Goal: Information Seeking & Learning: Understand process/instructions

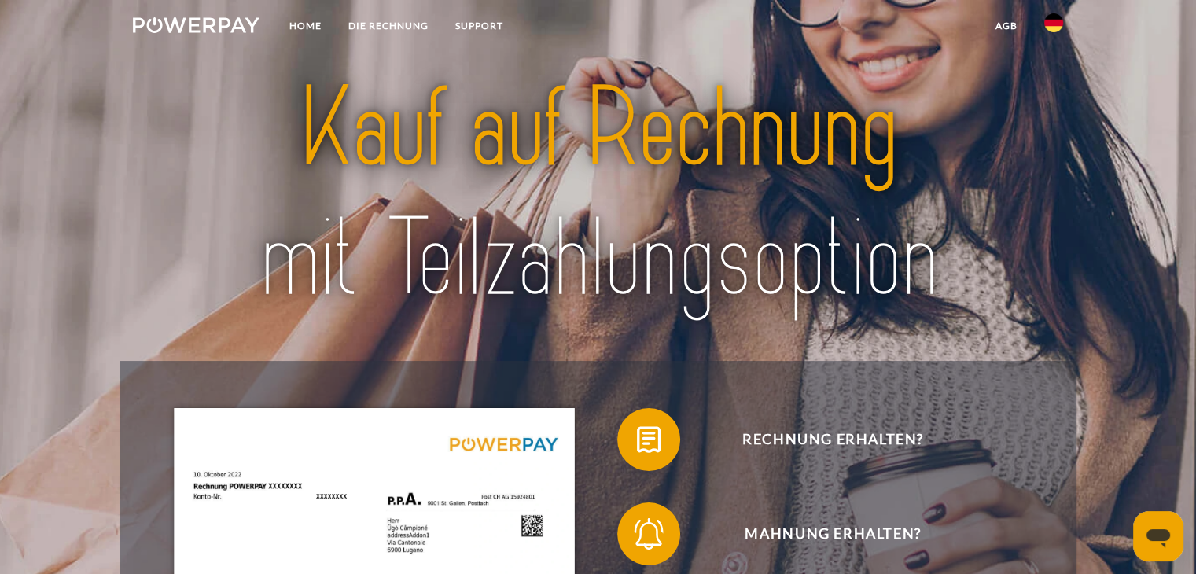
click at [1051, 28] on img at bounding box center [1053, 22] width 19 height 19
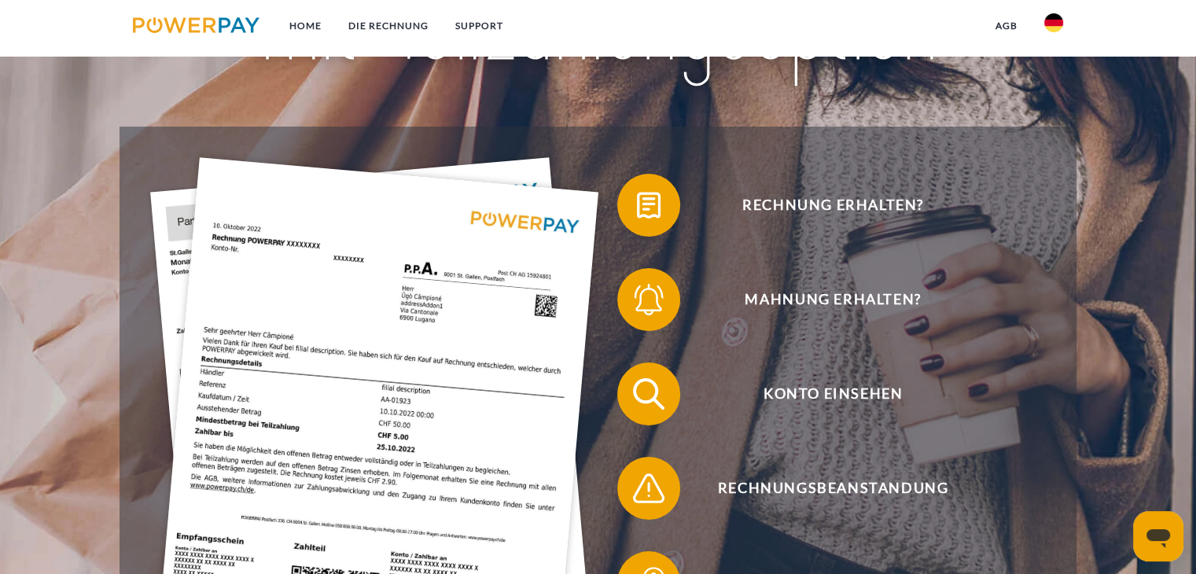
scroll to position [236, 0]
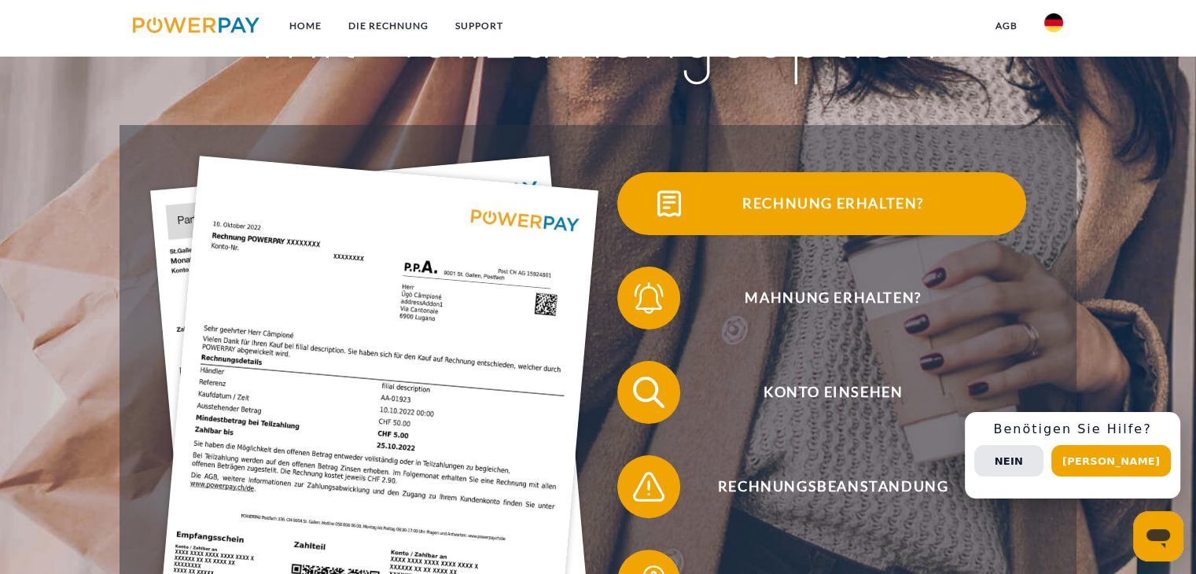
click at [803, 209] on span "Rechnung erhalten?" at bounding box center [832, 203] width 385 height 63
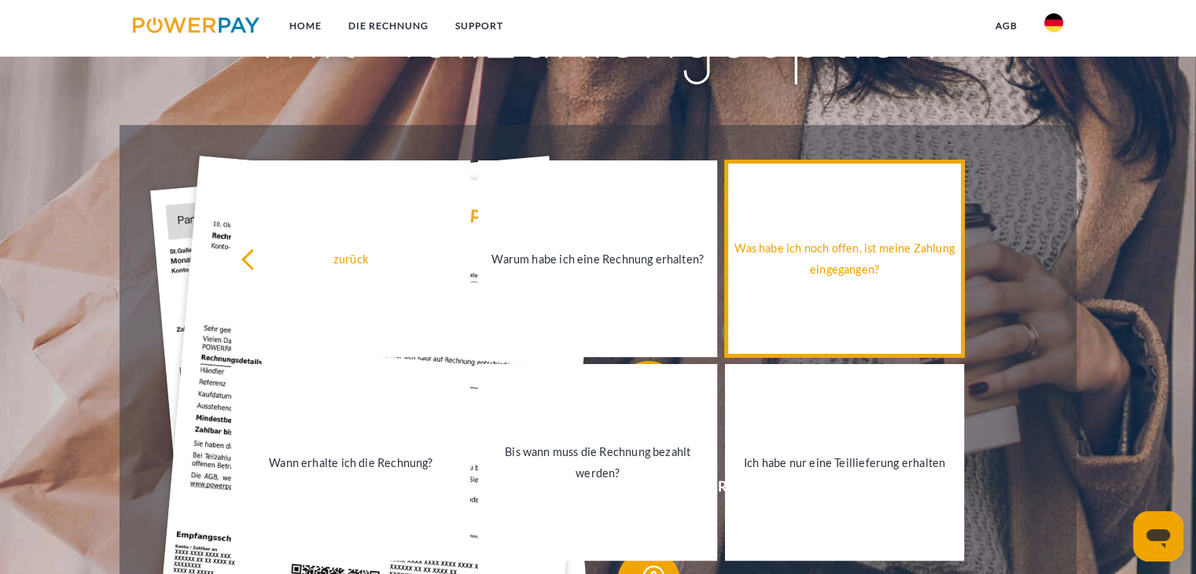
click at [788, 228] on link "Was habe ich noch offen, ist meine Zahlung eingegangen?" at bounding box center [844, 258] width 239 height 197
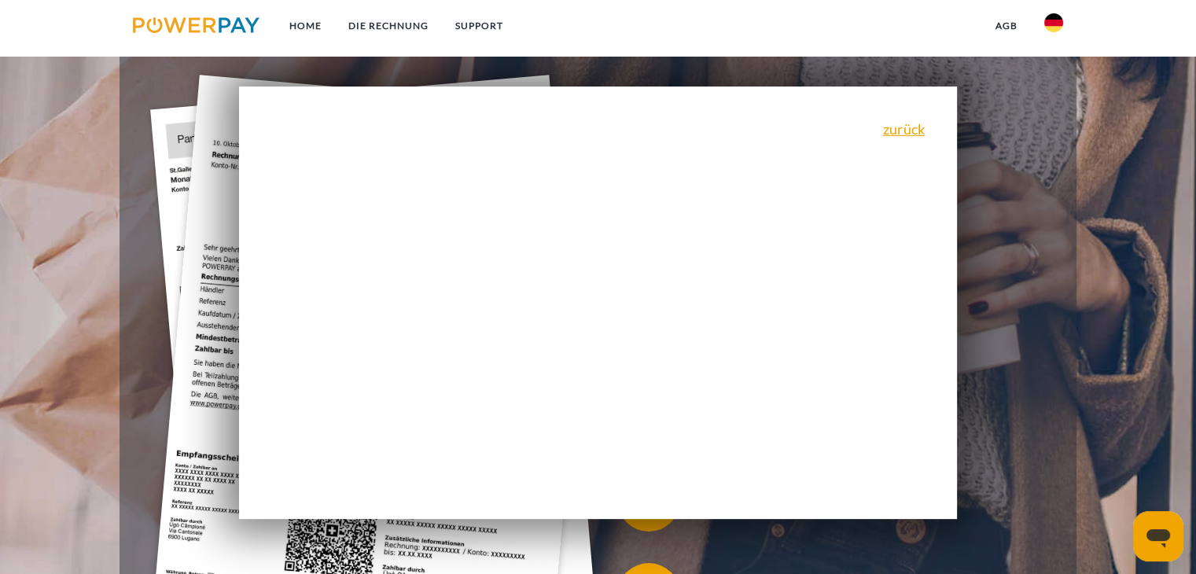
scroll to position [314, 0]
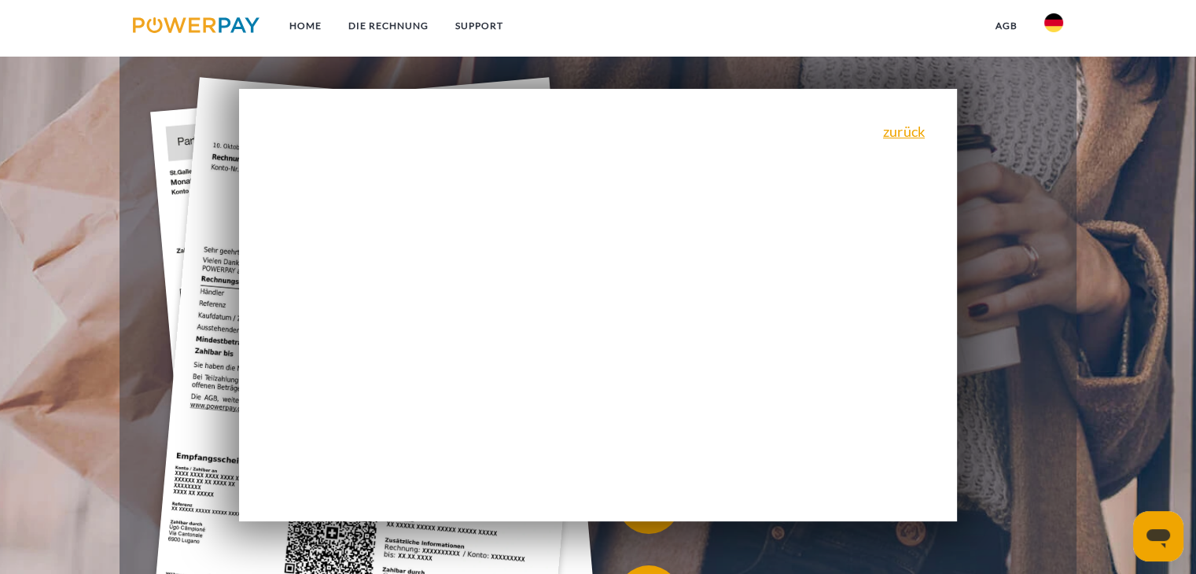
click at [934, 127] on div "zurück Warum habe ich eine Rechnung erhalten? POWERPAY ist der Rechnungsherstel…" at bounding box center [598, 305] width 718 height 432
click at [917, 138] on link "zurück" at bounding box center [904, 131] width 42 height 14
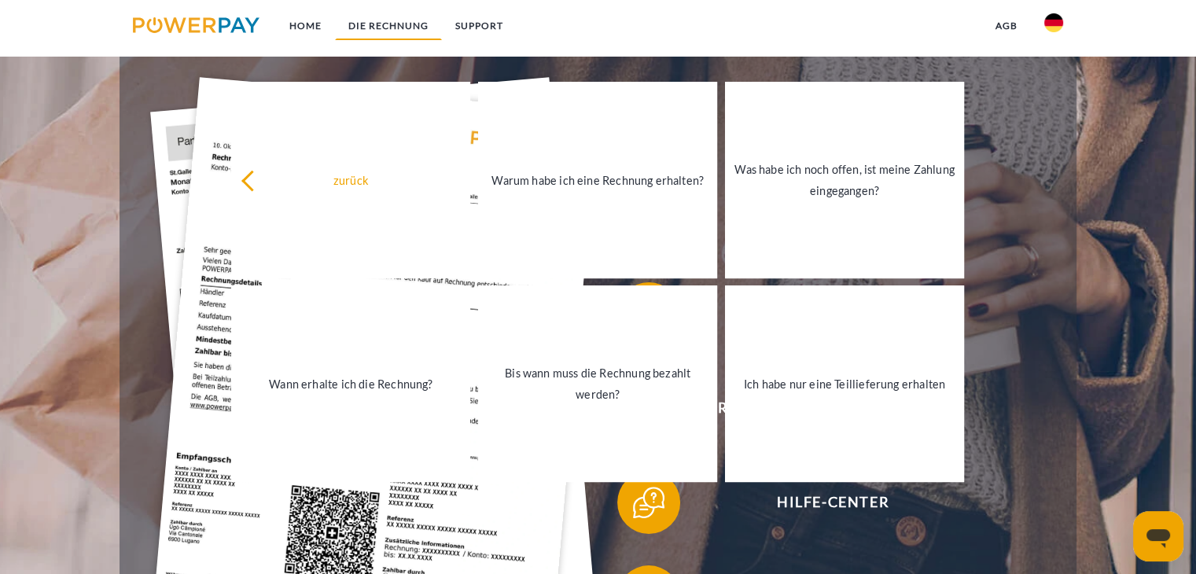
click at [380, 23] on link "DIE RECHNUNG" at bounding box center [388, 26] width 107 height 28
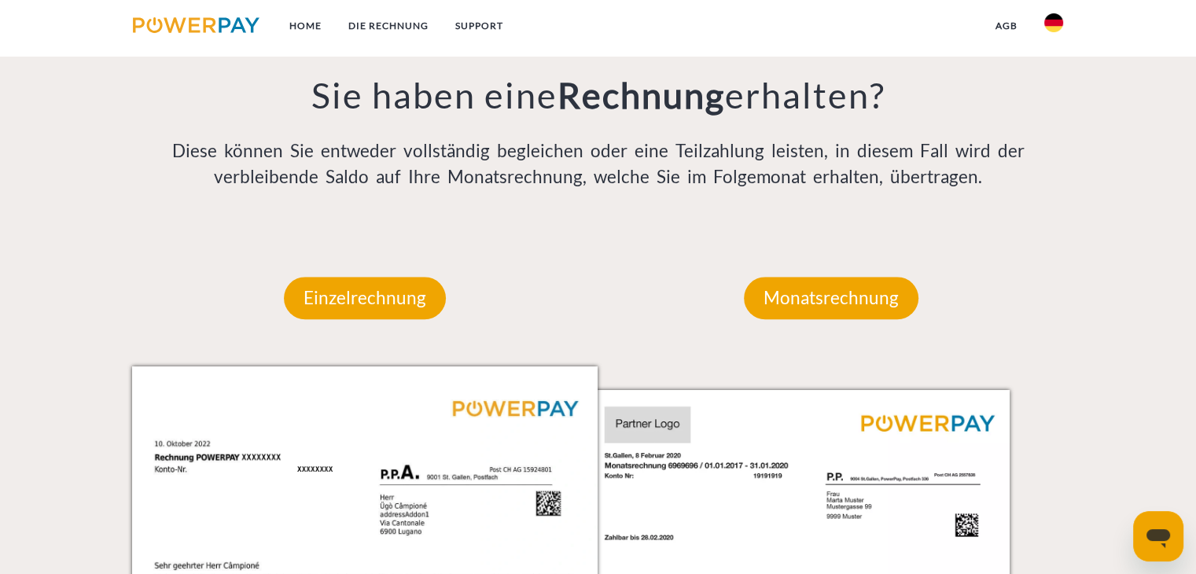
scroll to position [1415, 0]
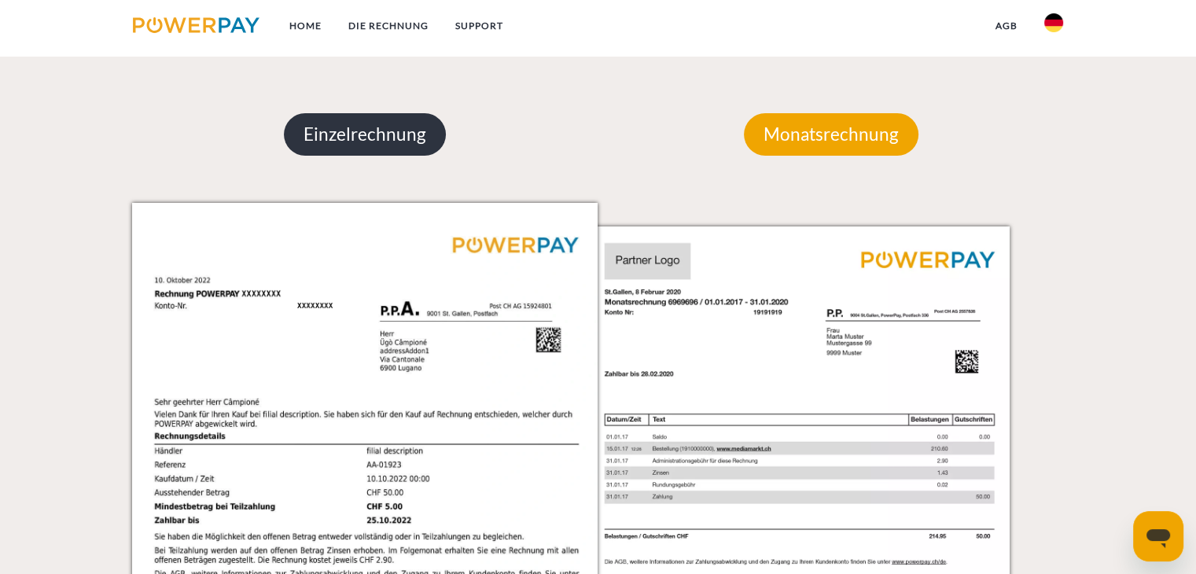
click at [357, 136] on p "Einzelrechnung" at bounding box center [365, 134] width 162 height 42
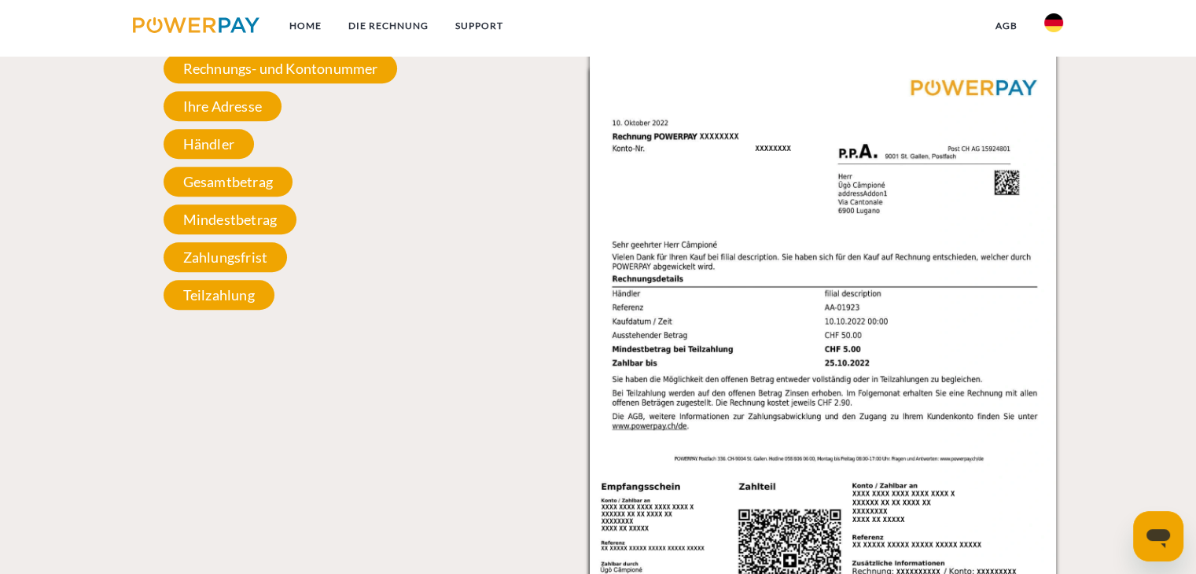
scroll to position [1494, 0]
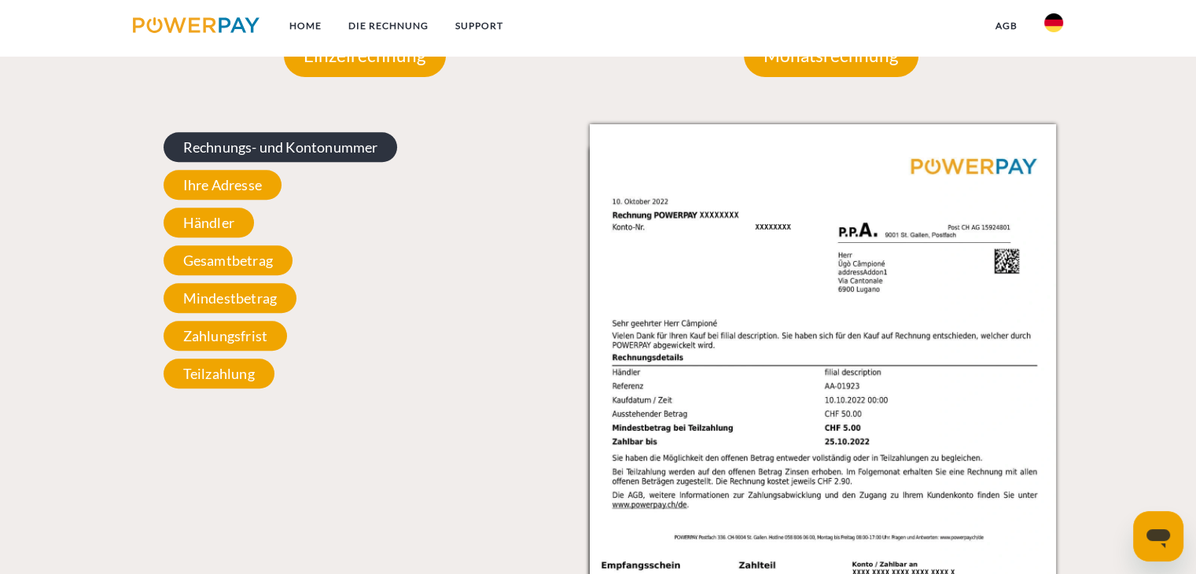
click at [309, 141] on span "Rechnungs- und Kontonummer" at bounding box center [281, 147] width 234 height 30
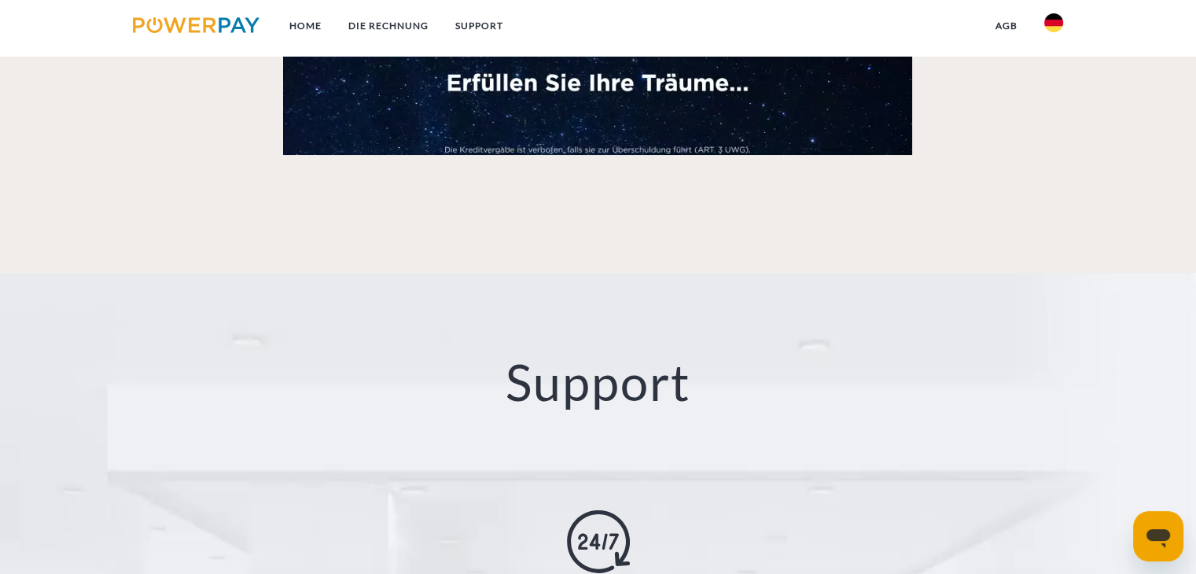
scroll to position [2437, 0]
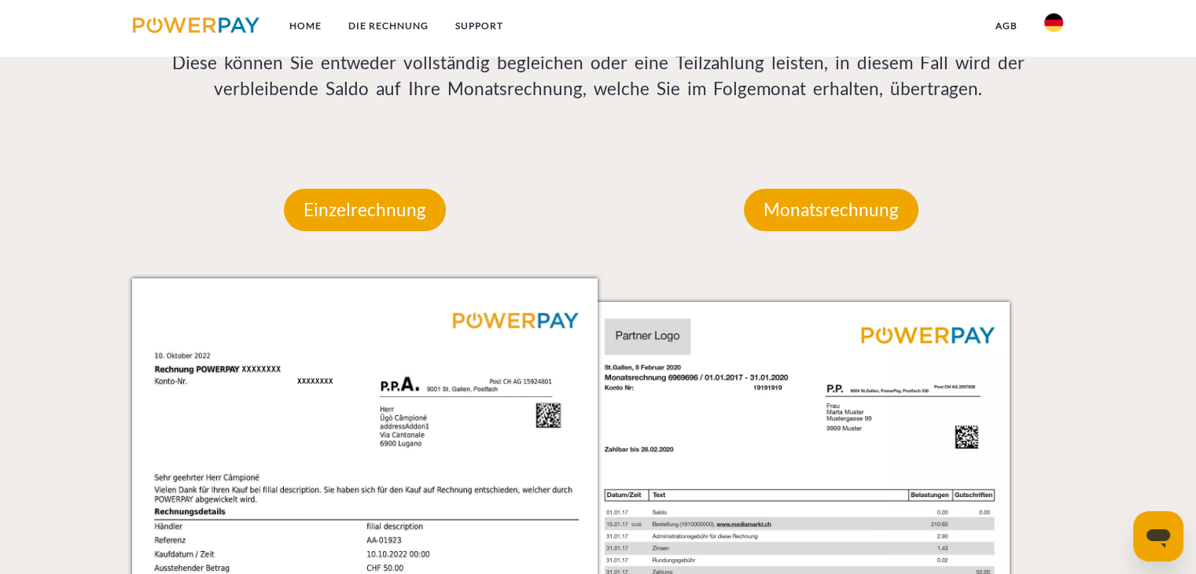
scroll to position [1336, 0]
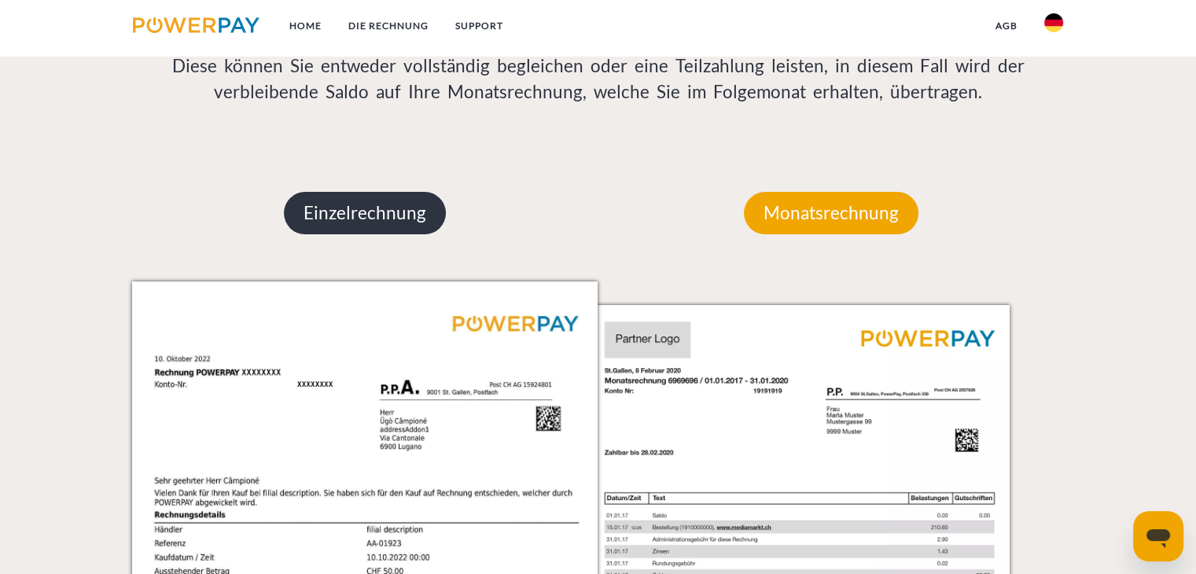
click at [390, 195] on p "Einzelrechnung" at bounding box center [365, 213] width 162 height 42
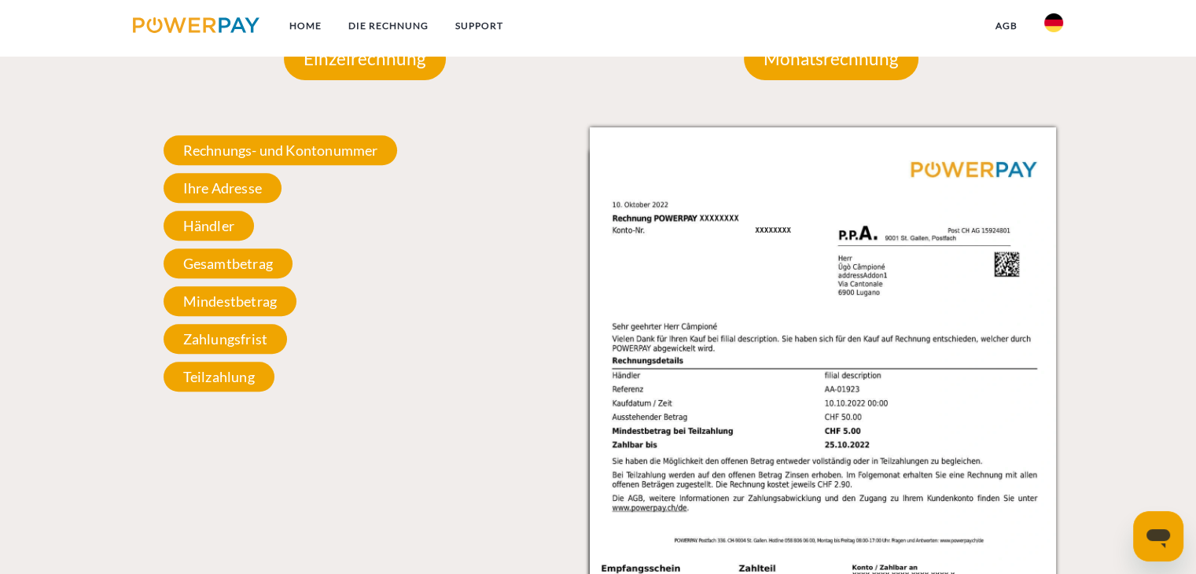
scroll to position [1494, 0]
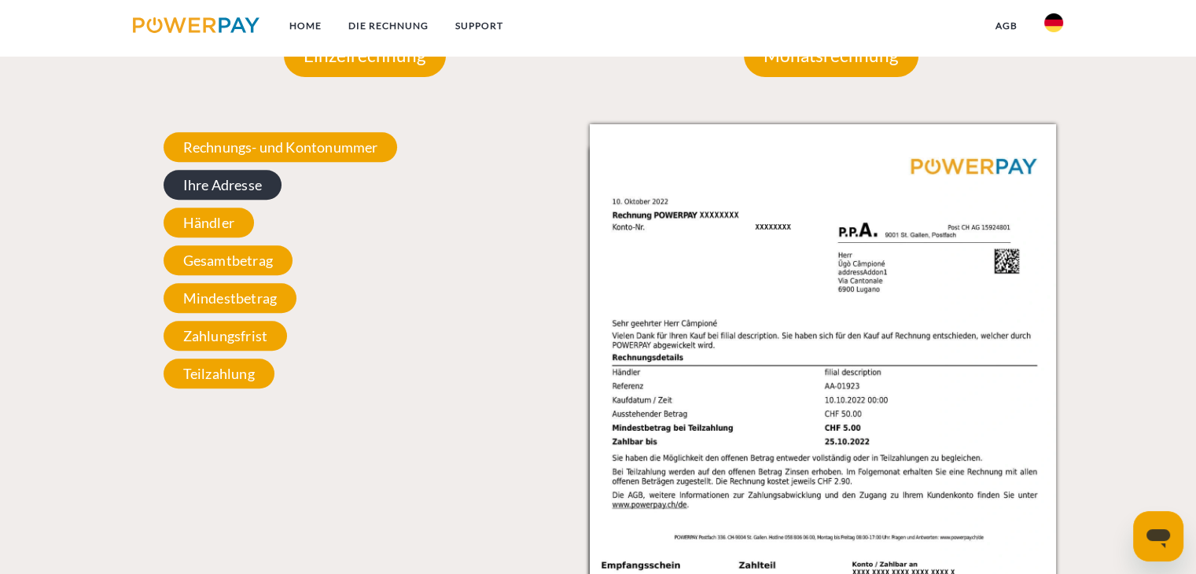
click at [236, 177] on span "Ihre Adresse" at bounding box center [223, 185] width 118 height 30
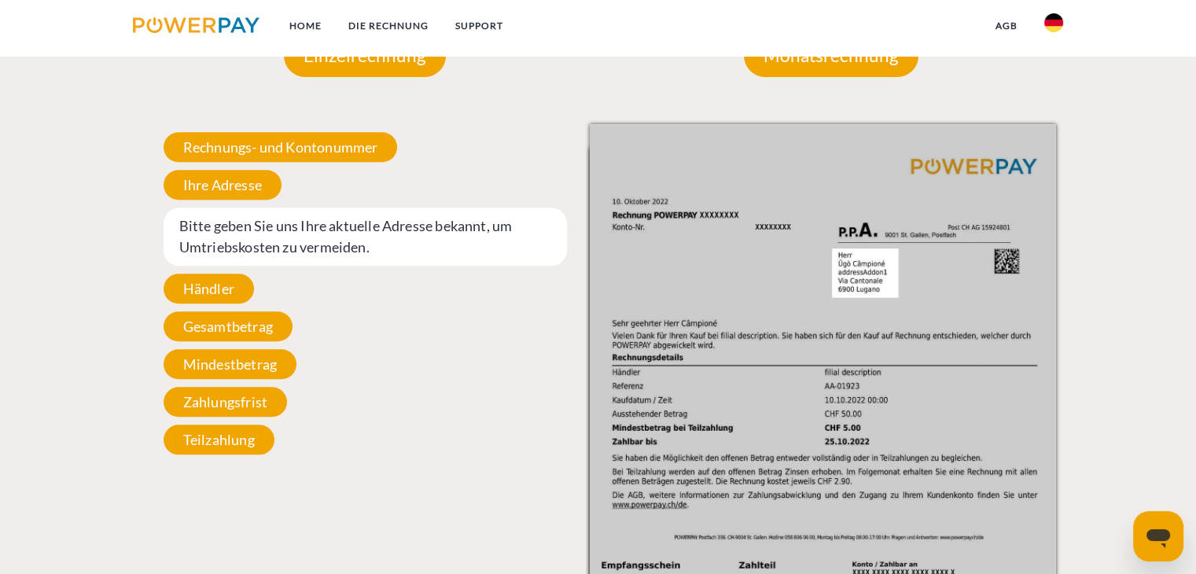
click at [302, 235] on span "Bitte geben Sie uns Ihre aktuelle Adresse bekannt, um Umtriebskosten zu vermeid…" at bounding box center [365, 237] width 403 height 58
click at [862, 273] on img at bounding box center [822, 453] width 465 height 659
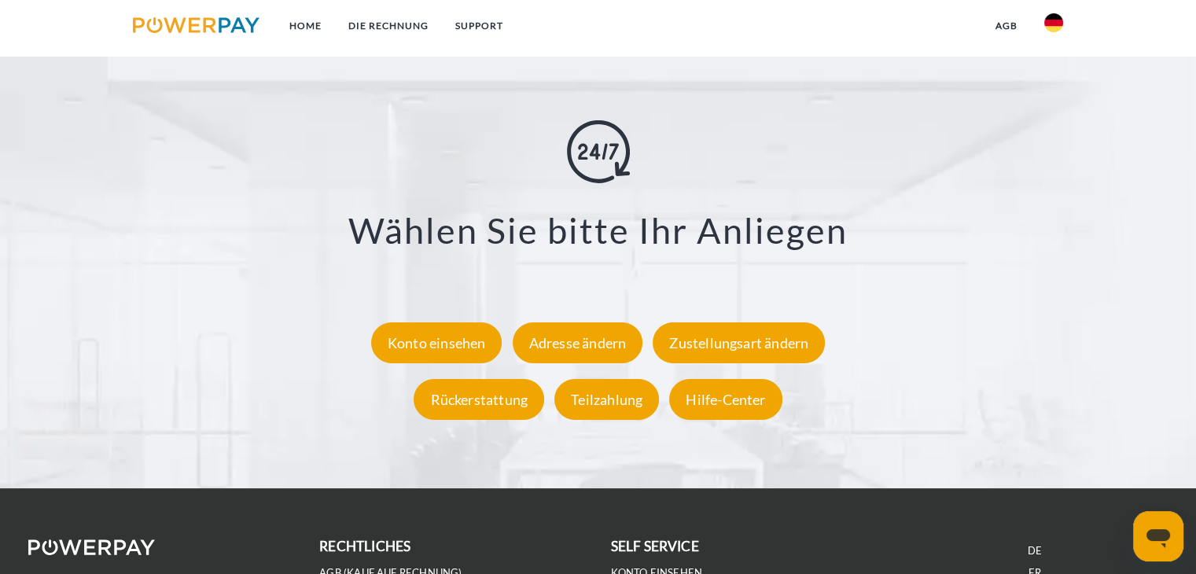
scroll to position [3030, 0]
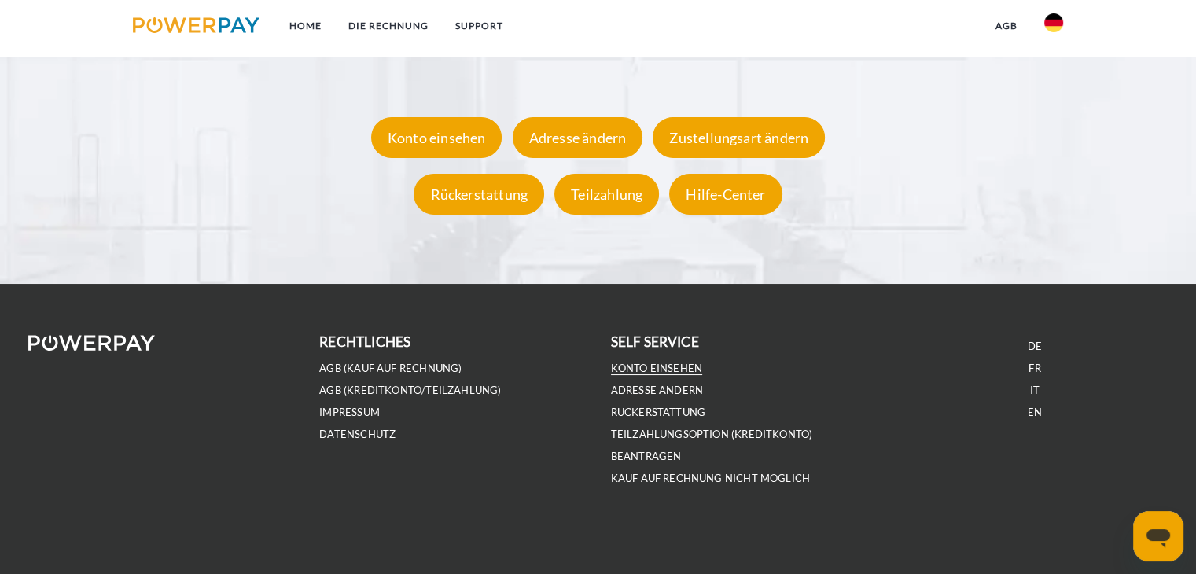
click at [652, 371] on link "Konto einsehen" at bounding box center [657, 368] width 92 height 13
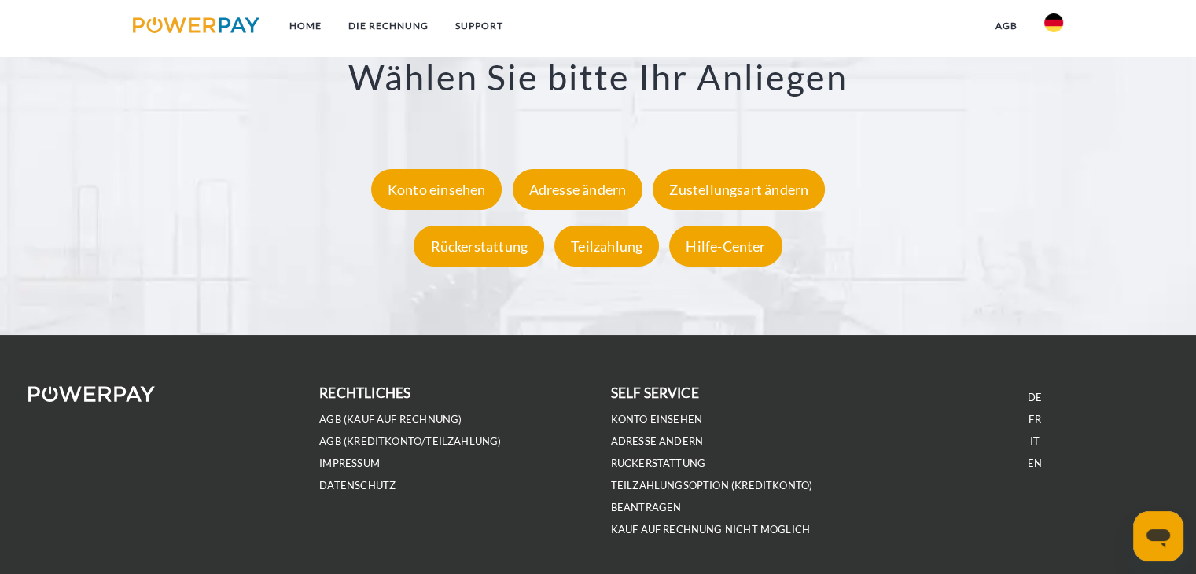
scroll to position [3030, 0]
